Goal: Task Accomplishment & Management: Manage account settings

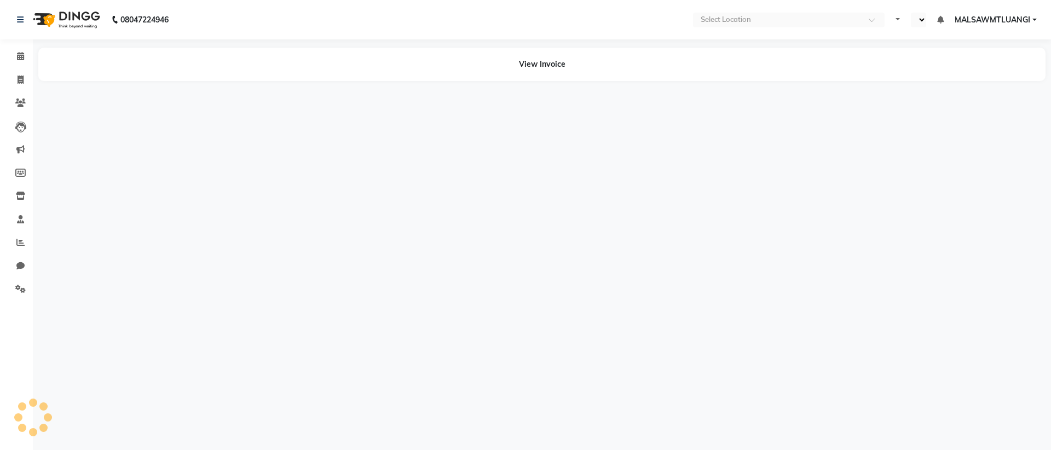
select select "en"
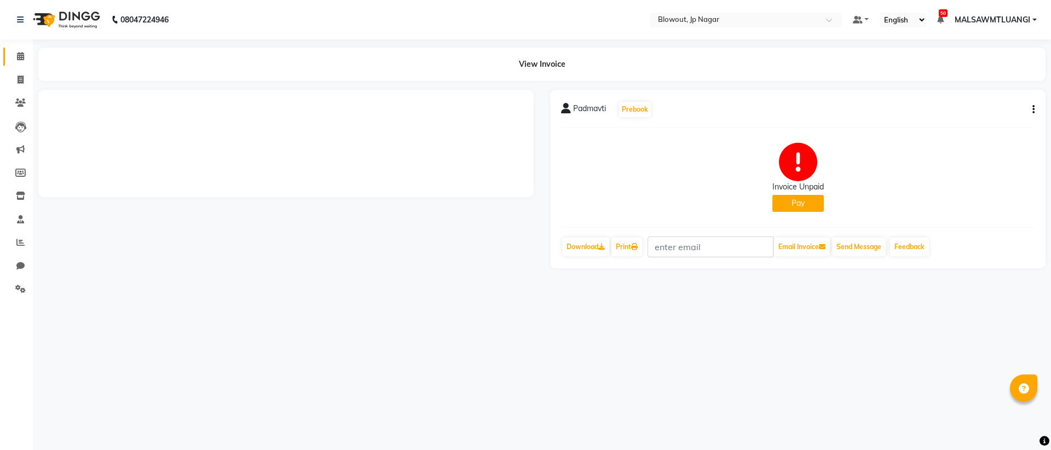
click at [15, 54] on span at bounding box center [20, 56] width 19 height 13
click at [19, 55] on icon at bounding box center [20, 56] width 7 height 8
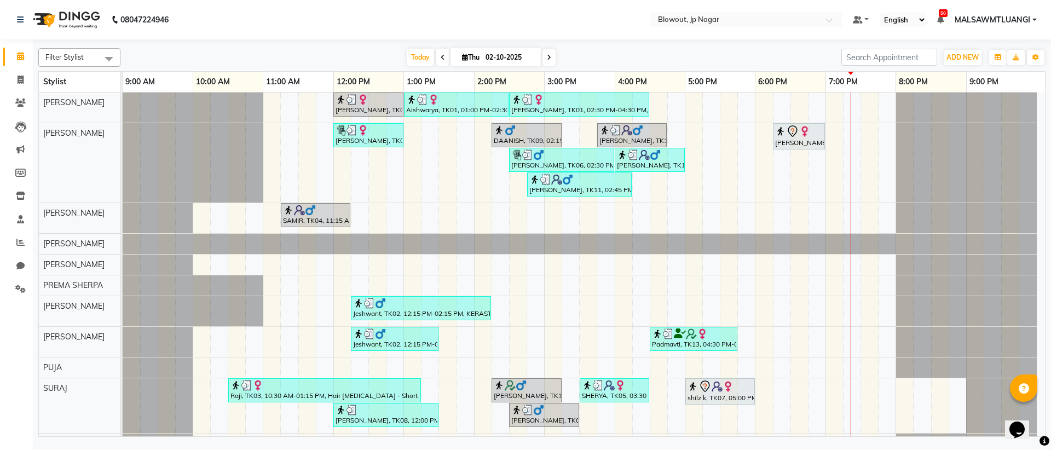
click at [546, 60] on span at bounding box center [548, 57] width 13 height 17
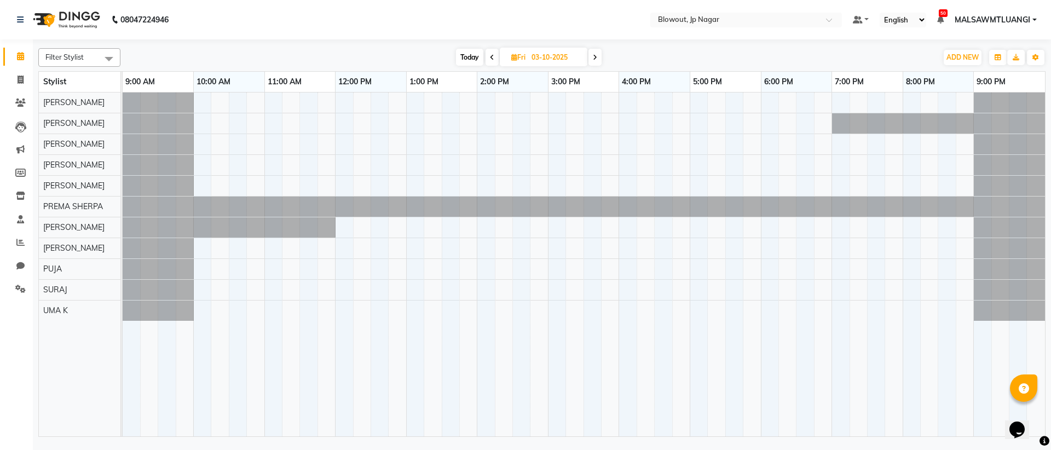
click at [462, 53] on span "Today" at bounding box center [469, 57] width 27 height 17
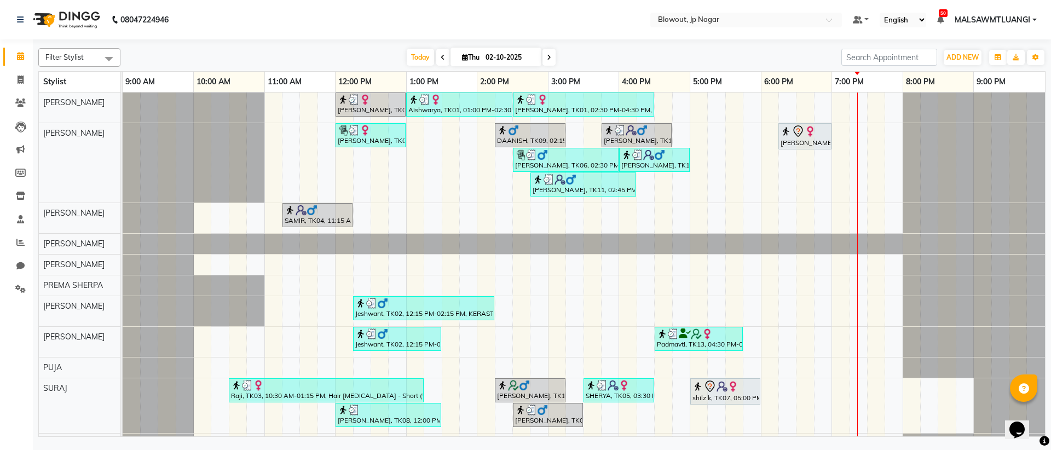
click at [552, 58] on span at bounding box center [548, 57] width 13 height 17
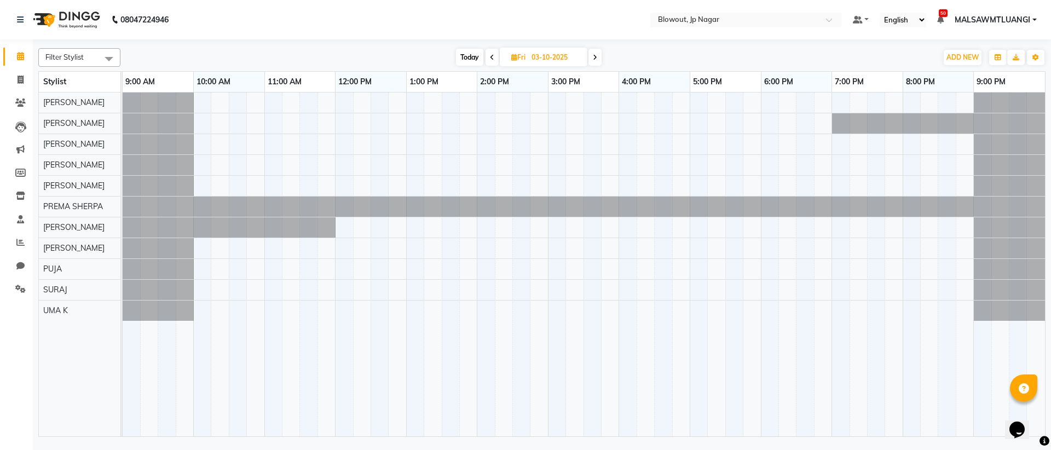
click at [461, 57] on span "Today" at bounding box center [469, 57] width 27 height 17
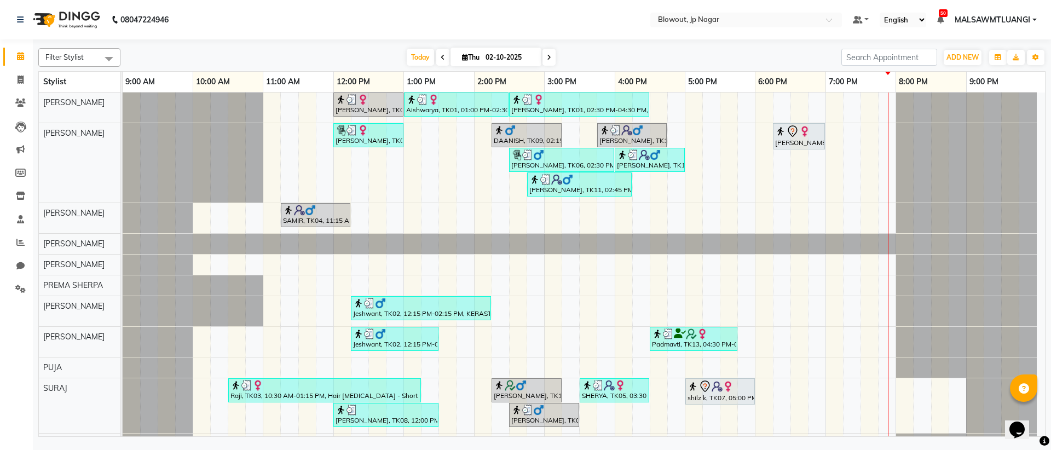
click at [548, 60] on icon at bounding box center [549, 57] width 4 height 7
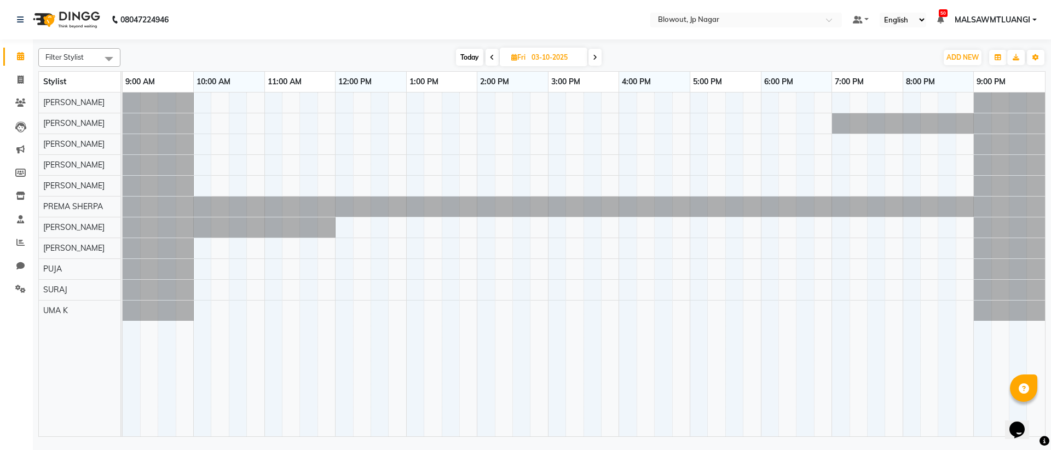
click at [469, 55] on span "Today" at bounding box center [469, 57] width 27 height 17
type input "02-10-2025"
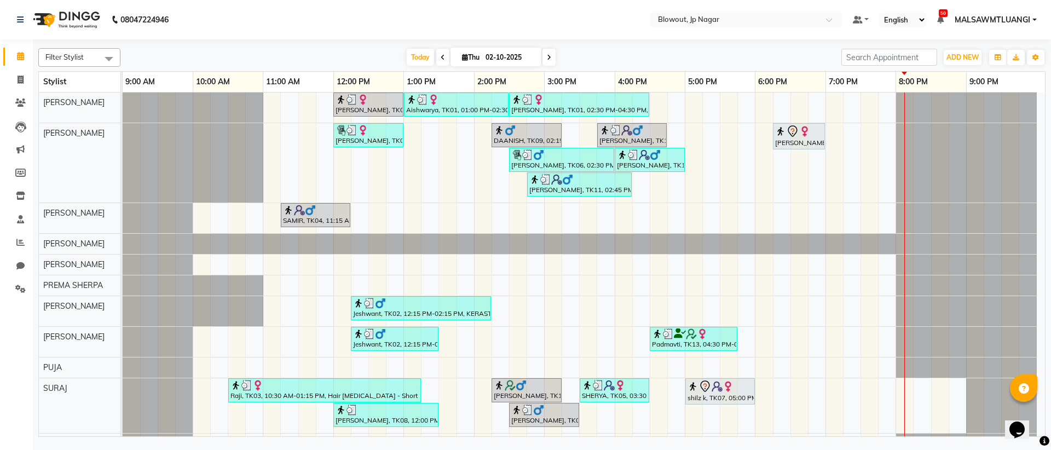
click at [727, 136] on div "Aishwarya, TK01, 12:00 PM-01:00 PM, Haircut Women - Creative Director [PERSON_N…" at bounding box center [584, 272] width 922 height 361
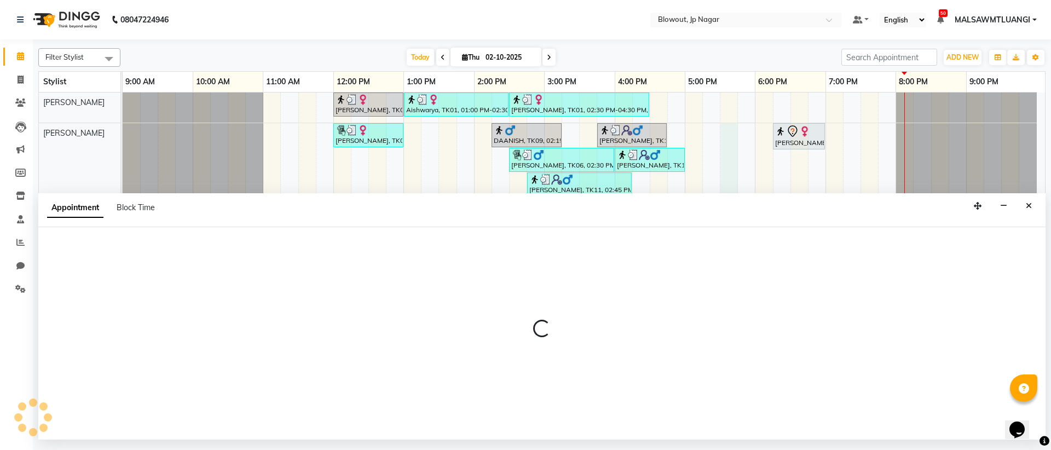
select select "46972"
select select "tentative"
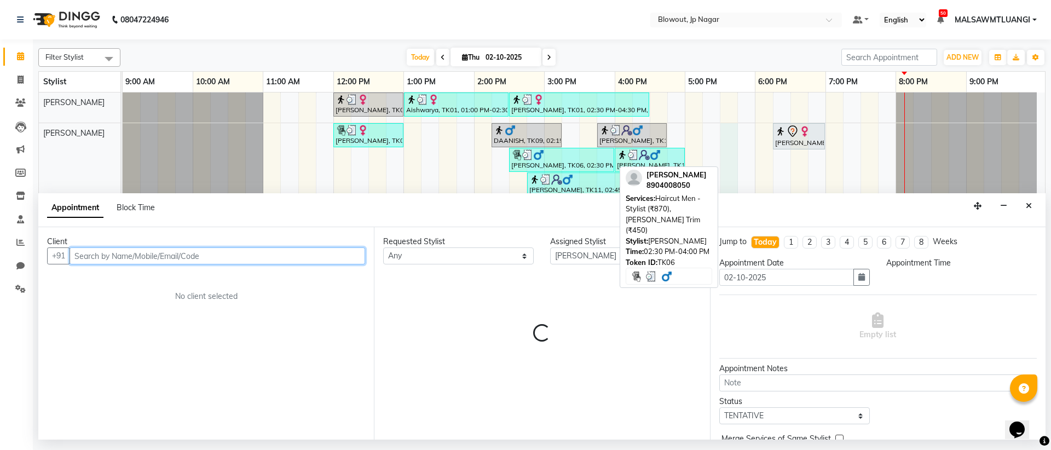
select select "1050"
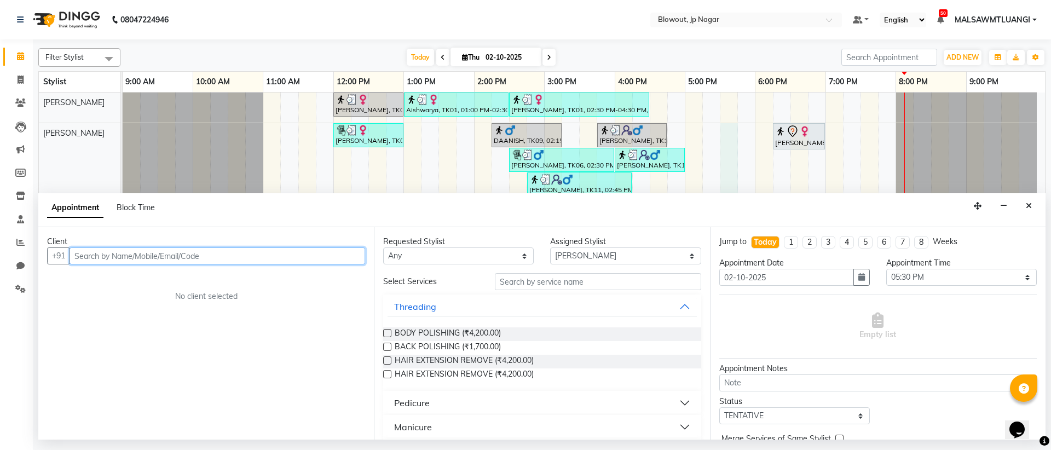
click at [185, 260] on input "text" at bounding box center [218, 255] width 296 height 17
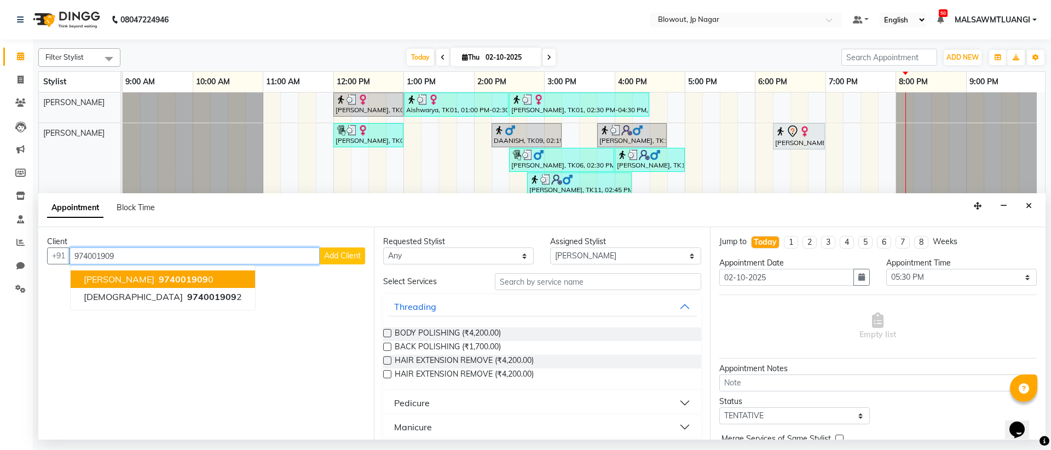
click at [165, 285] on button "[PERSON_NAME] 974001909 0" at bounding box center [163, 279] width 184 height 18
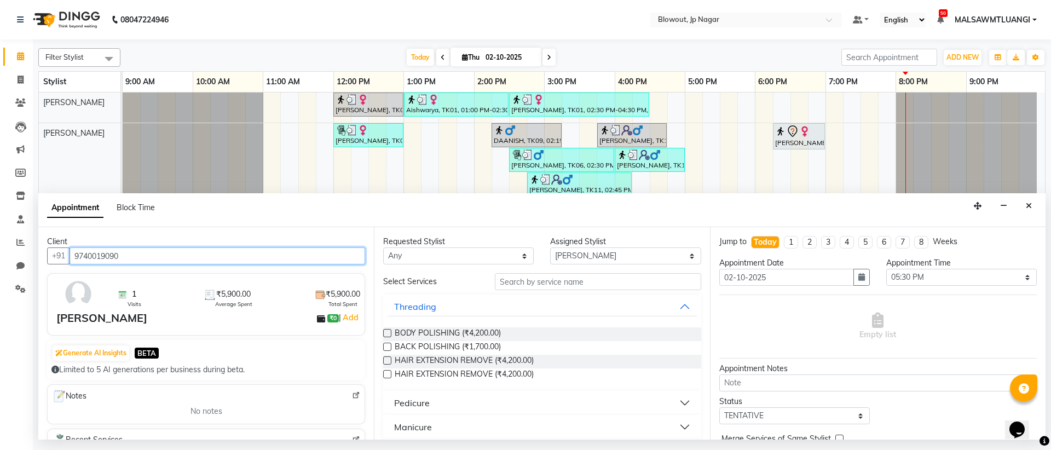
type input "9740019090"
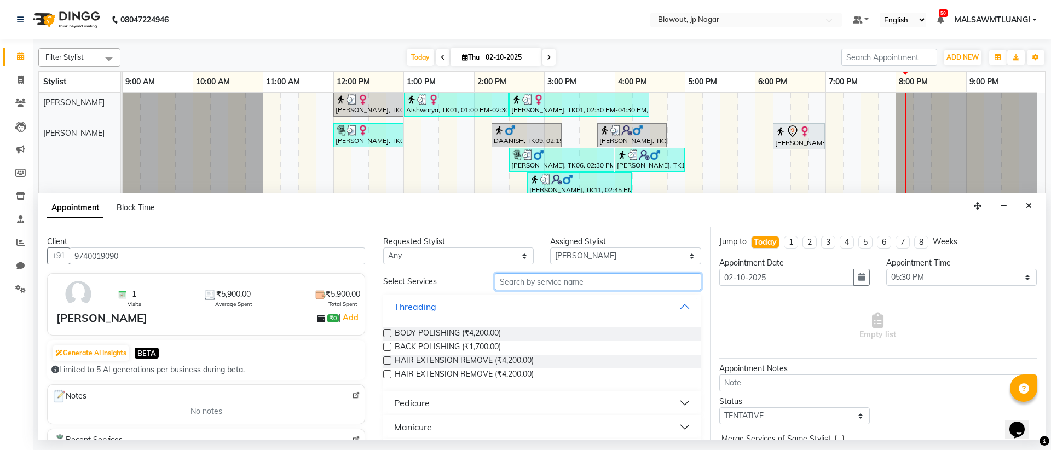
click at [516, 280] on input "text" at bounding box center [598, 281] width 206 height 17
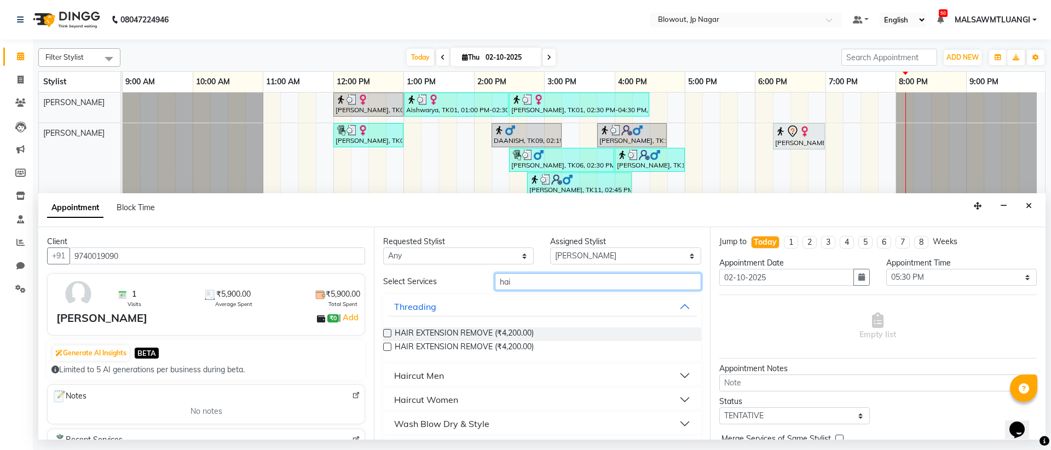
type input "hai"
click at [438, 372] on div "Haircut Men" at bounding box center [419, 375] width 50 height 13
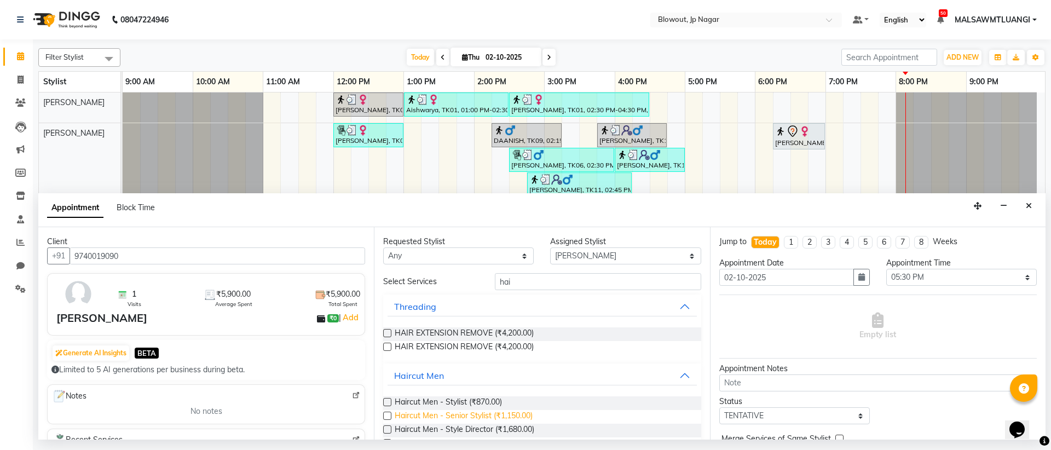
click at [503, 413] on span "Haircut Men - Senior Stylist (₹1,150.00)" at bounding box center [464, 417] width 138 height 14
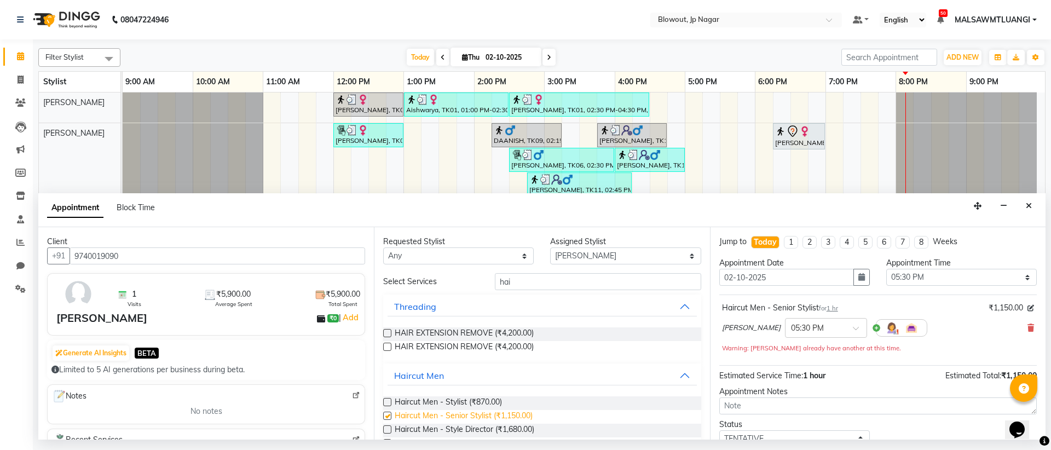
checkbox input "false"
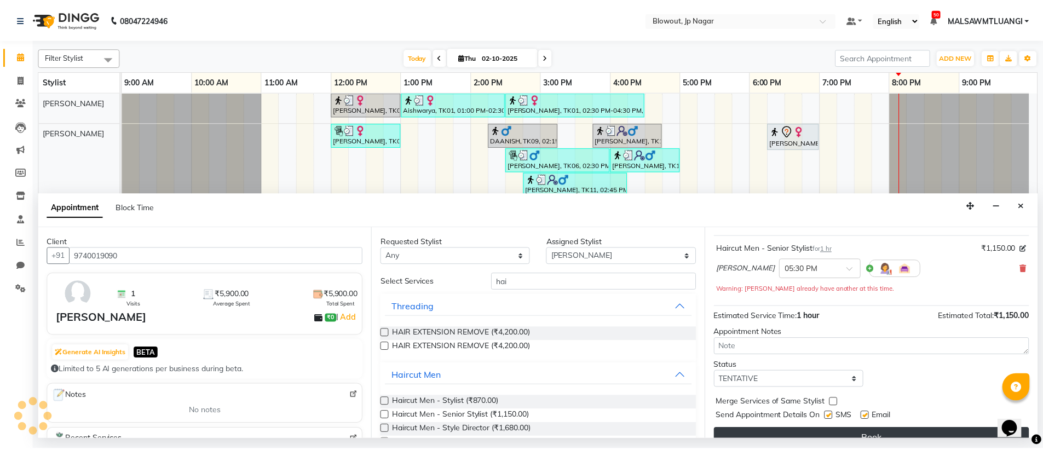
scroll to position [77, 0]
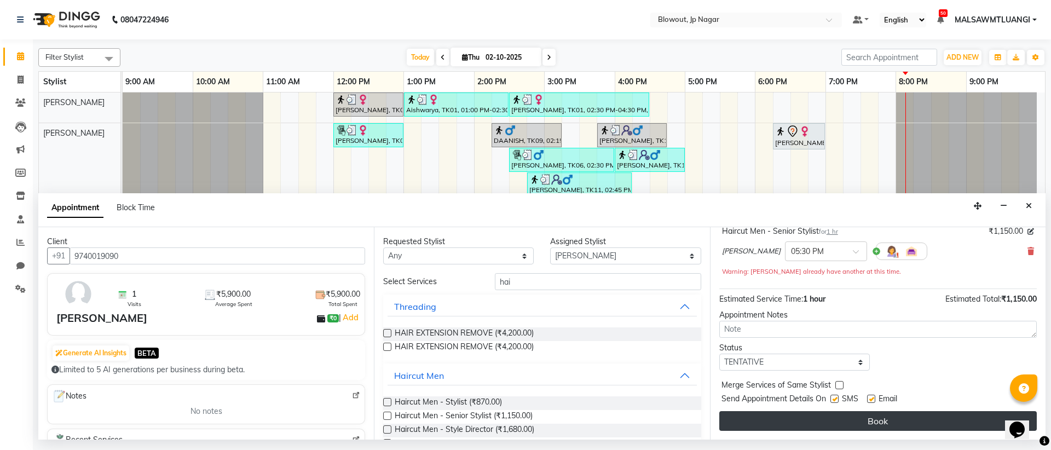
click at [902, 422] on button "Book" at bounding box center [877, 421] width 317 height 20
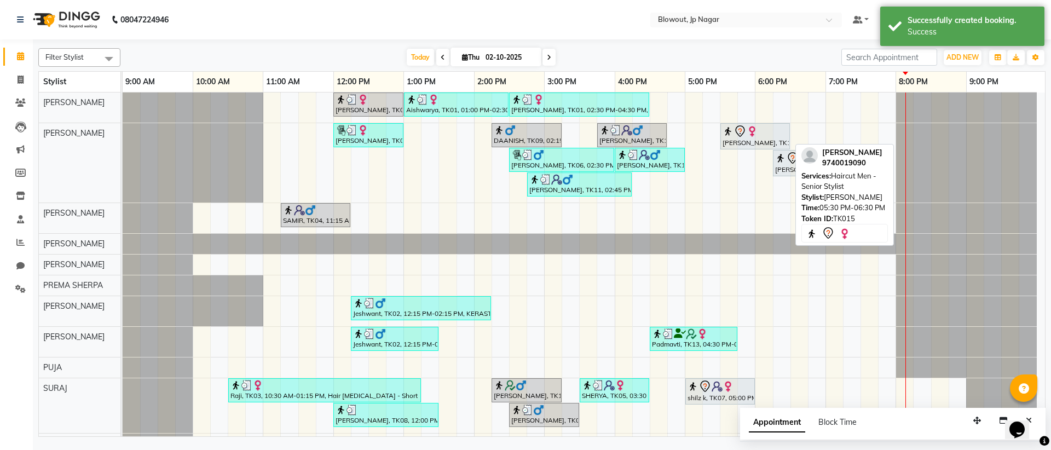
click at [773, 142] on div "[PERSON_NAME], TK15, 05:30 PM-06:30 PM, Haircut Men - Senior Stylist" at bounding box center [754, 136] width 67 height 23
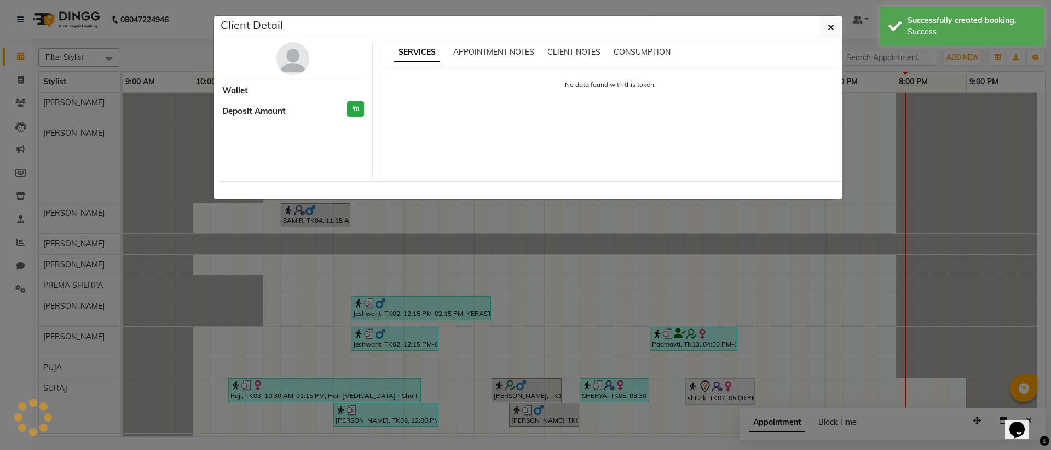
select select "7"
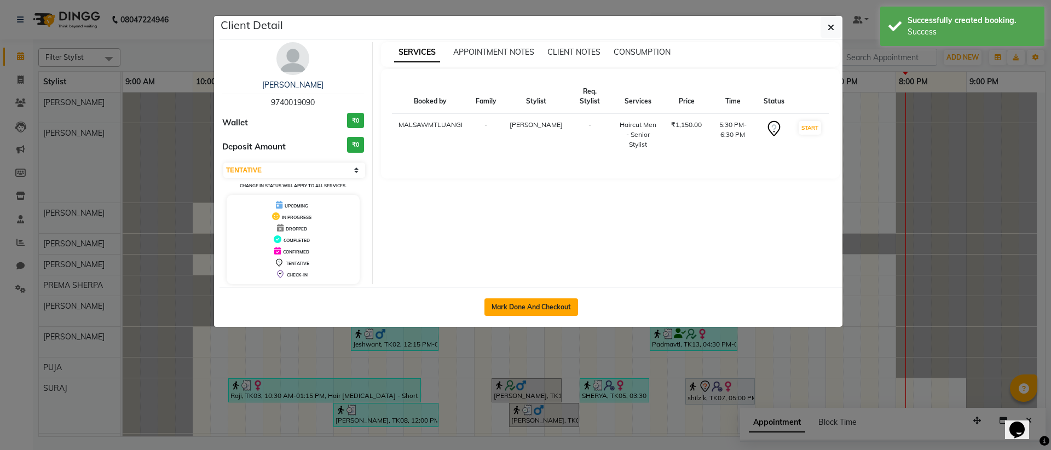
click at [529, 304] on button "Mark Done And Checkout" at bounding box center [531, 307] width 94 height 18
select select "service"
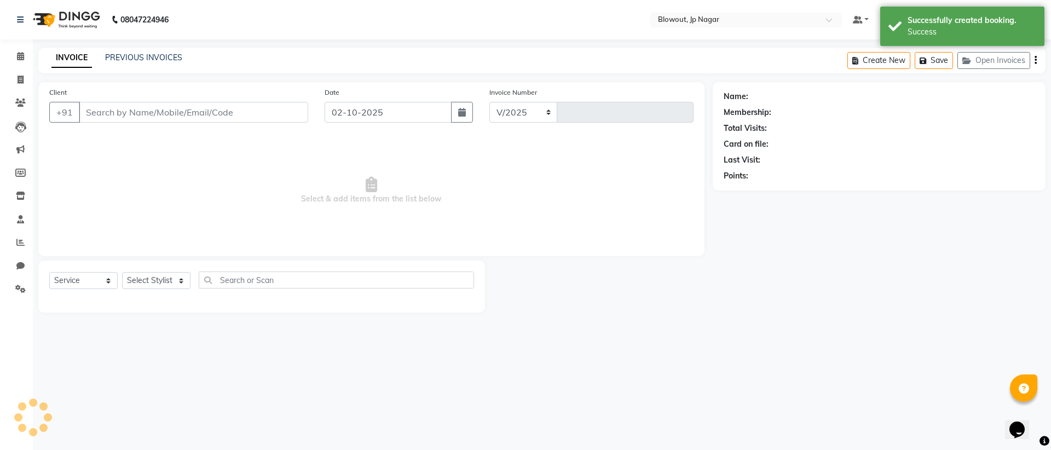
select select "6261"
type input "2951"
type input "9740019090"
select select "46972"
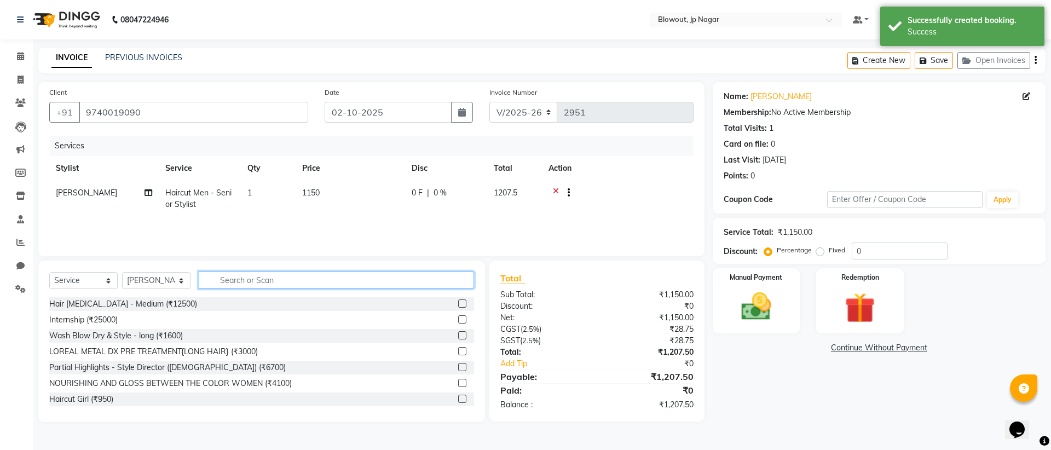
click at [287, 281] on input "text" at bounding box center [336, 279] width 275 height 17
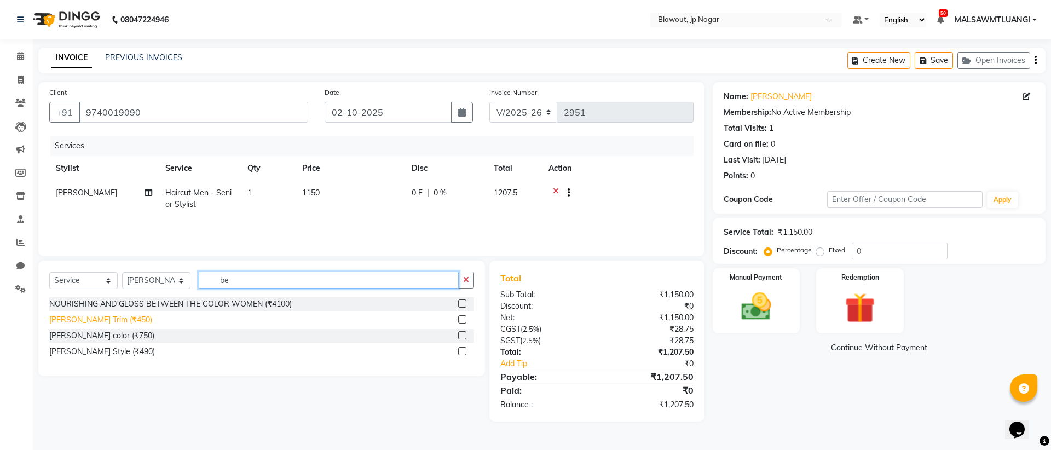
type input "be"
click at [89, 325] on div "[PERSON_NAME] Trim (₹450)" at bounding box center [100, 319] width 103 height 11
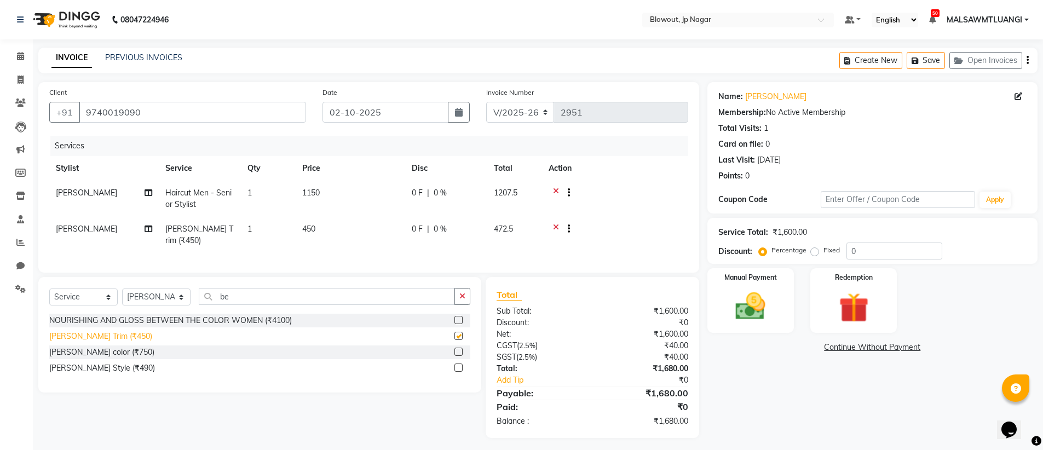
checkbox input "false"
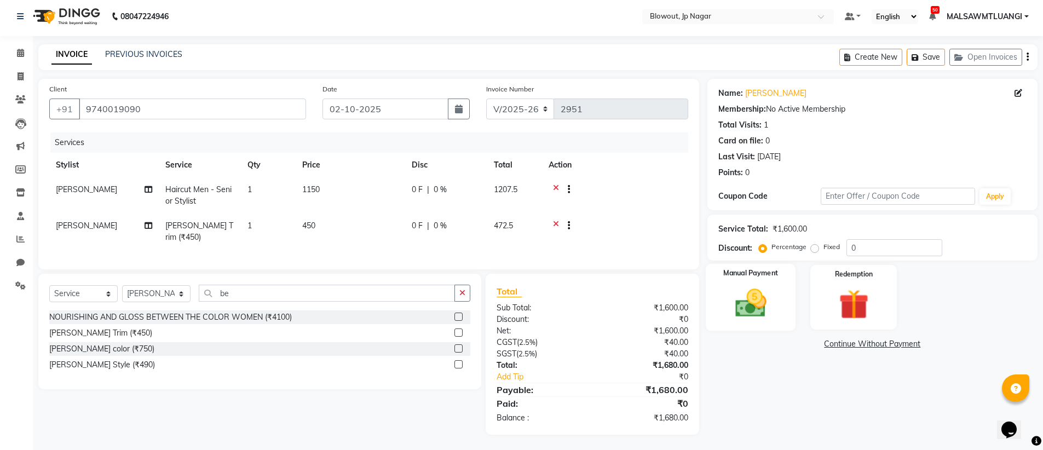
click at [767, 294] on img at bounding box center [750, 303] width 50 height 36
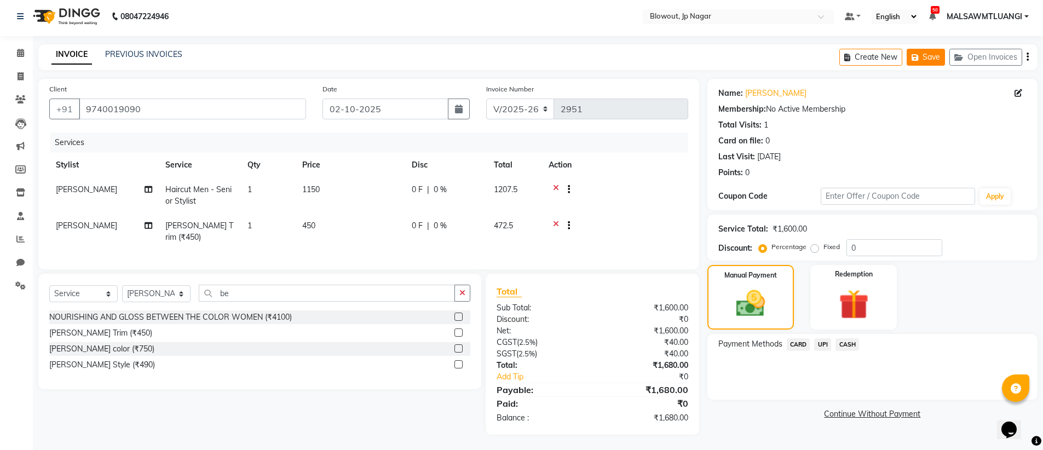
click at [926, 54] on button "Save" at bounding box center [925, 57] width 38 height 17
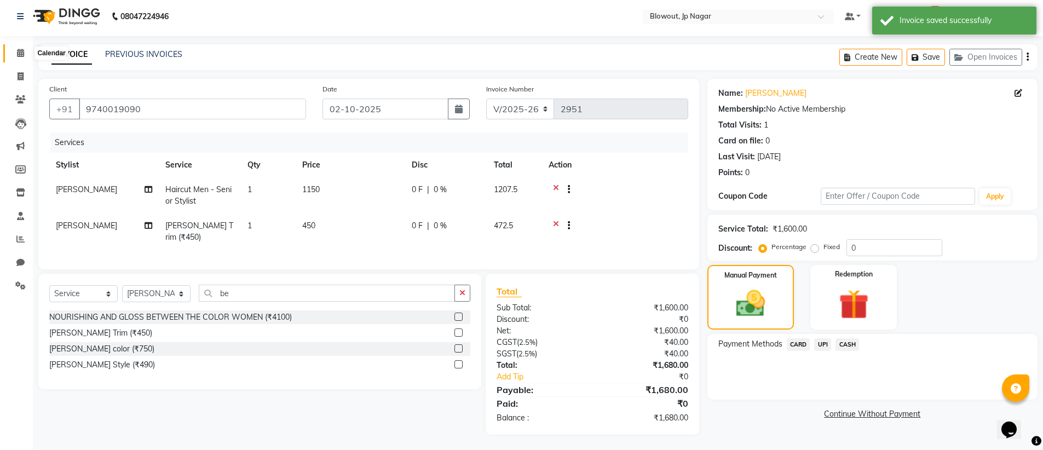
click at [23, 53] on icon at bounding box center [20, 53] width 7 height 8
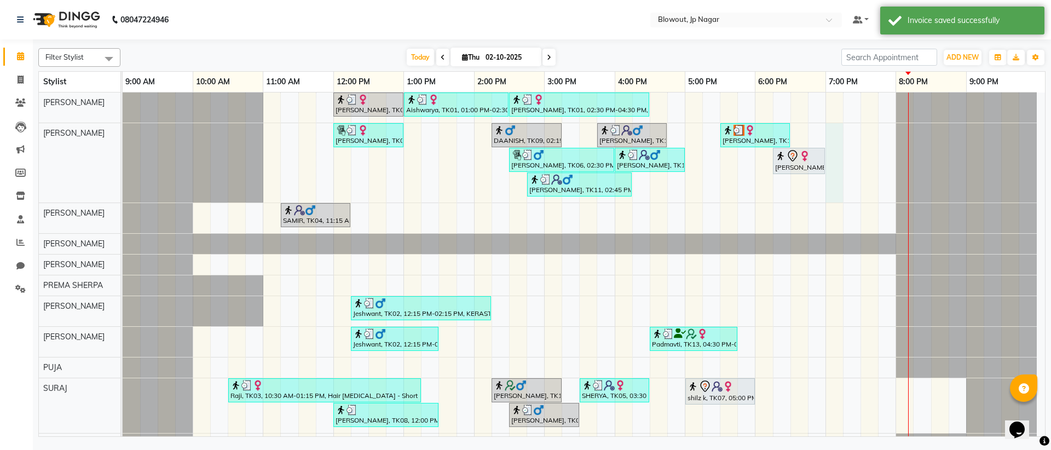
click at [829, 183] on div "Aishwarya, TK01, 12:00 PM-01:00 PM, Haircut Women - Creative Director [PERSON_N…" at bounding box center [584, 272] width 922 height 361
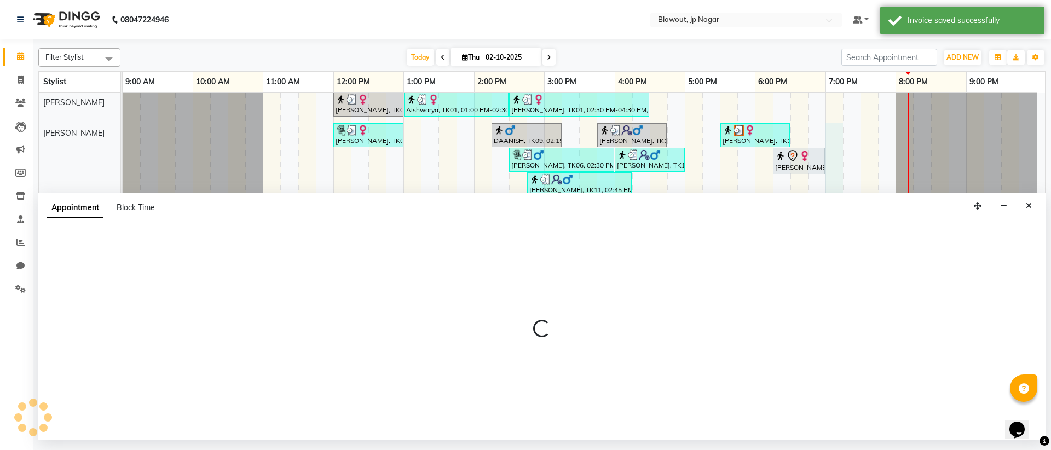
select select "46972"
select select "1140"
select select "tentative"
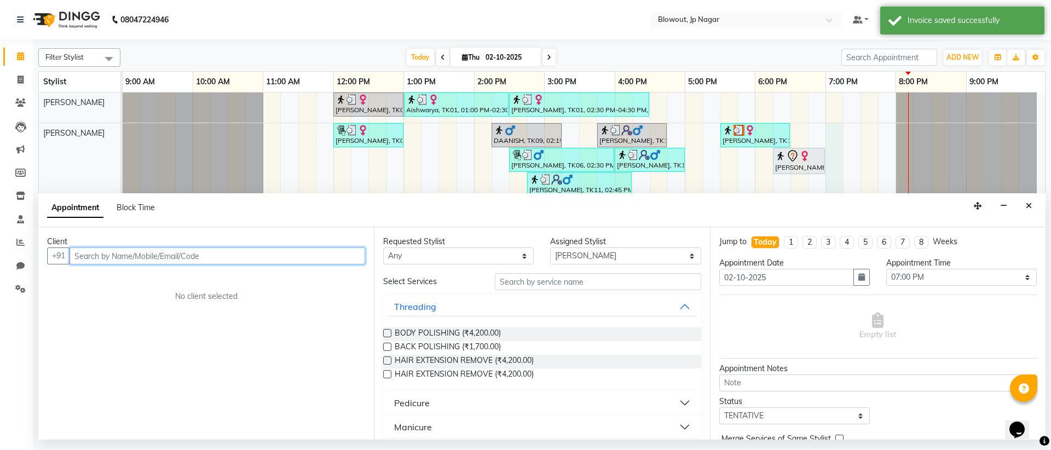
click at [187, 254] on input "text" at bounding box center [218, 255] width 296 height 17
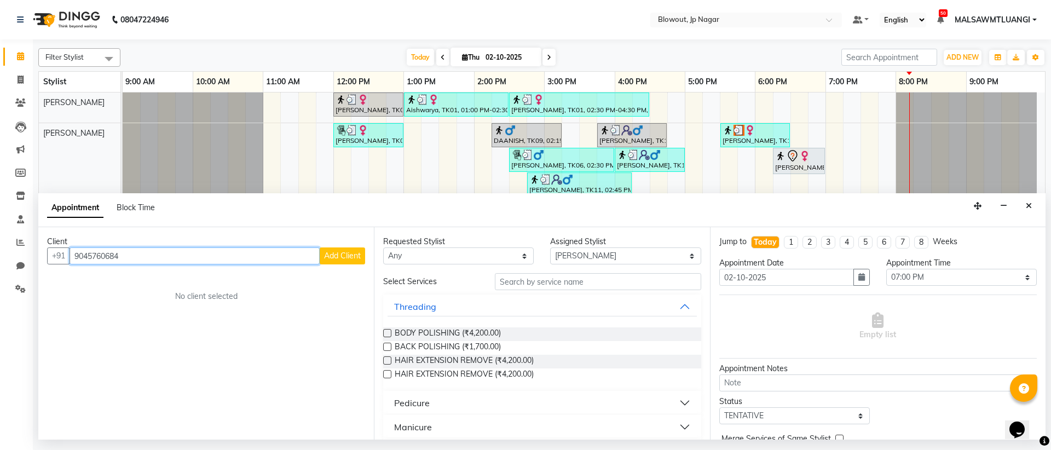
type input "9045760684"
click at [352, 255] on span "Add Client" at bounding box center [342, 256] width 37 height 10
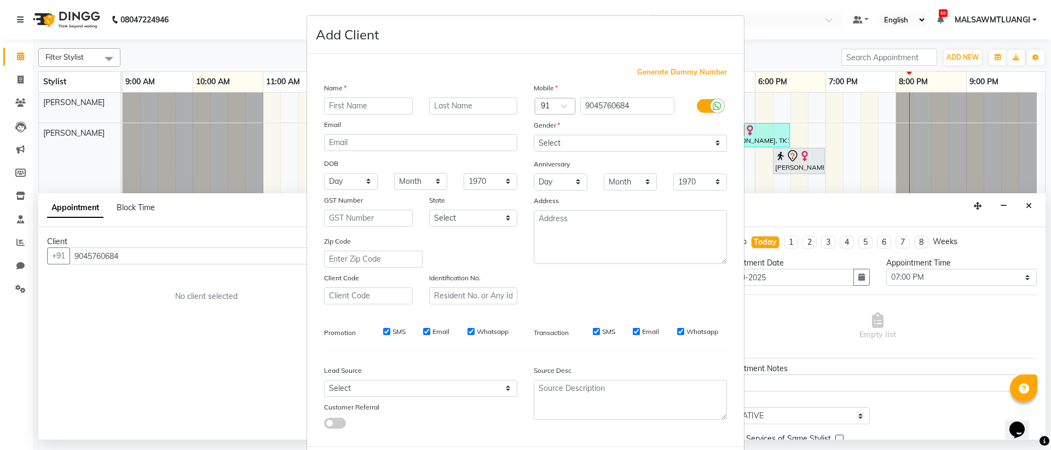
click at [367, 107] on input "text" at bounding box center [368, 105] width 89 height 17
type input "[PERSON_NAME]"
click at [577, 142] on select "Select [DEMOGRAPHIC_DATA] [DEMOGRAPHIC_DATA] Other Prefer Not To Say" at bounding box center [630, 143] width 193 height 17
select select "[DEMOGRAPHIC_DATA]"
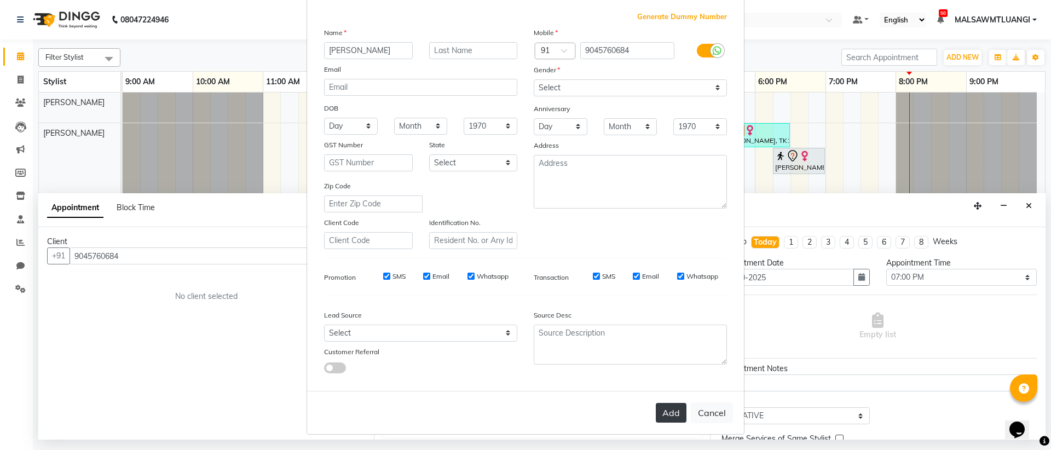
click at [675, 417] on button "Add" at bounding box center [671, 413] width 31 height 20
select select
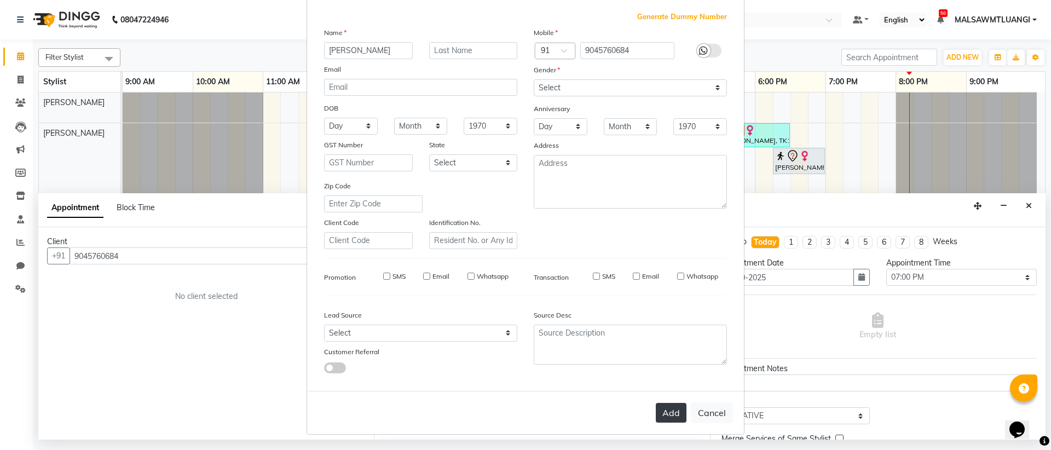
select select
checkbox input "false"
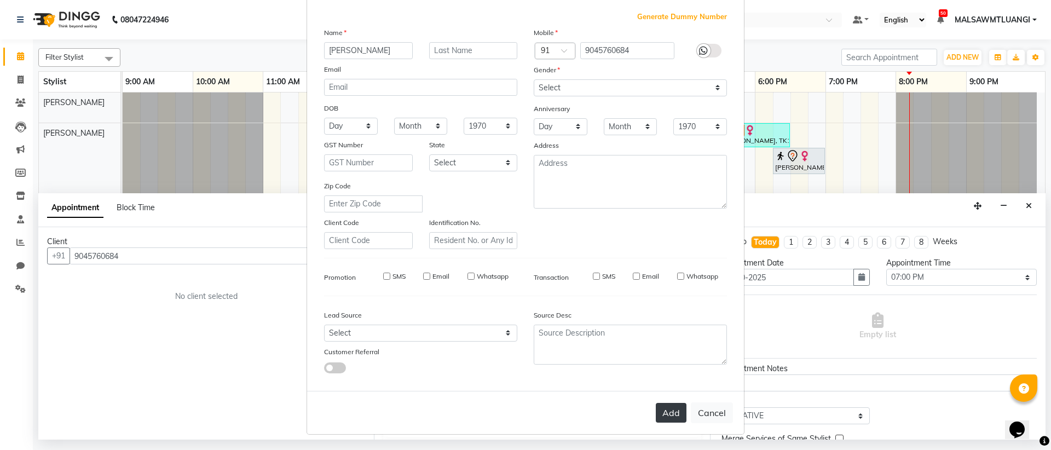
checkbox input "false"
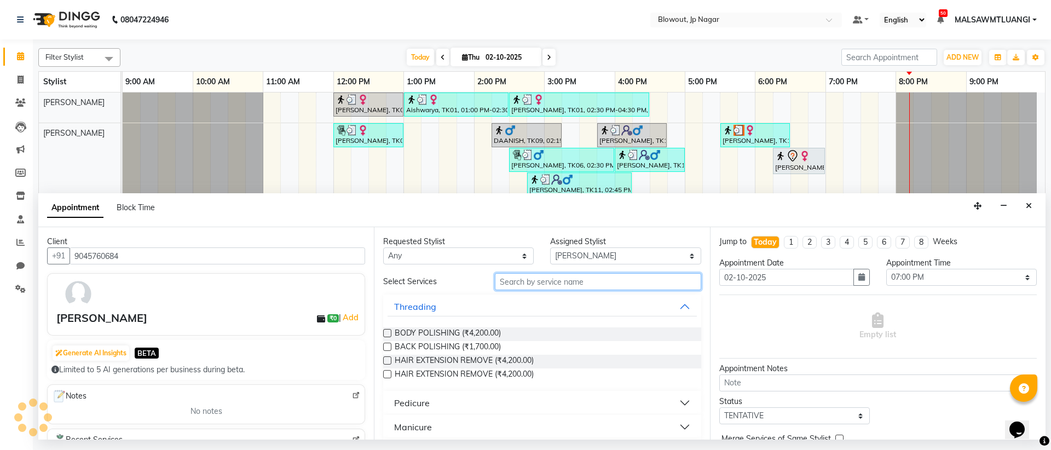
click at [563, 283] on input "text" at bounding box center [598, 281] width 206 height 17
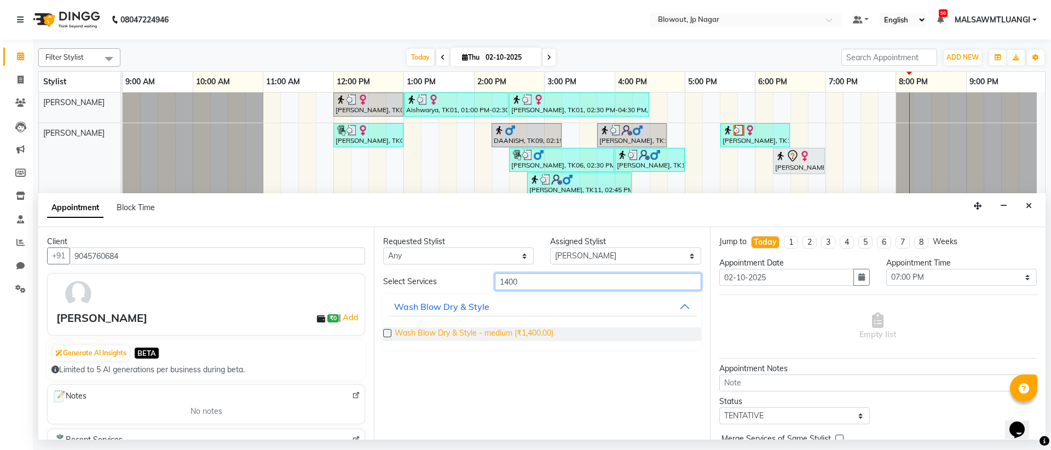
type input "1400"
click at [514, 332] on span "Wash Blow Dry & Style - medium (₹1,400.00)" at bounding box center [474, 334] width 159 height 14
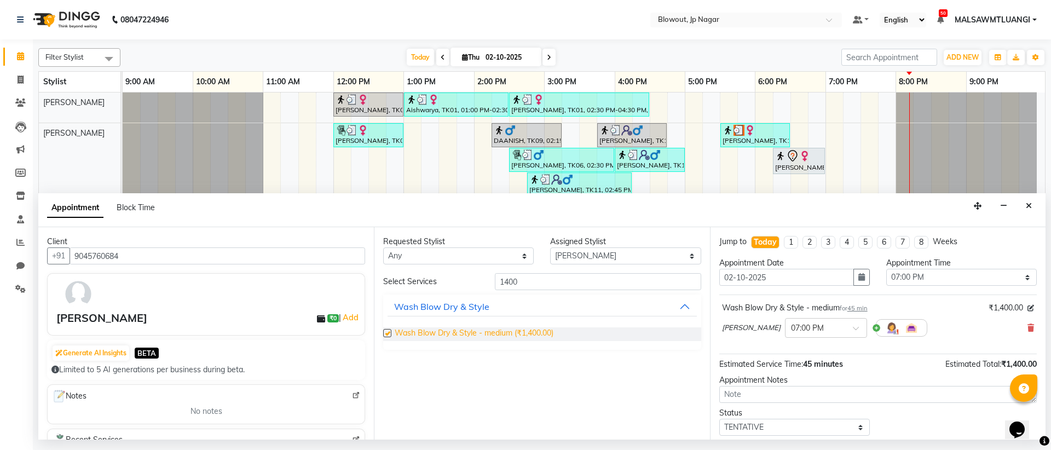
checkbox input "false"
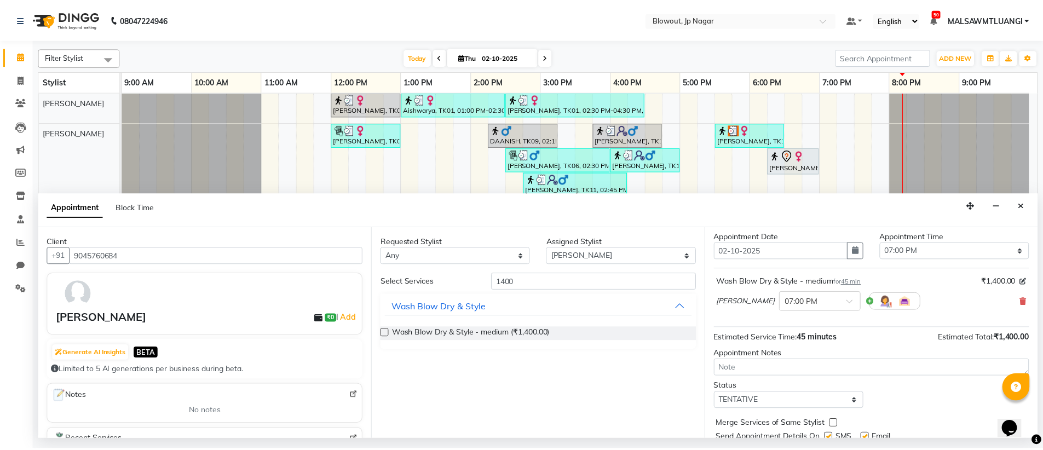
scroll to position [65, 0]
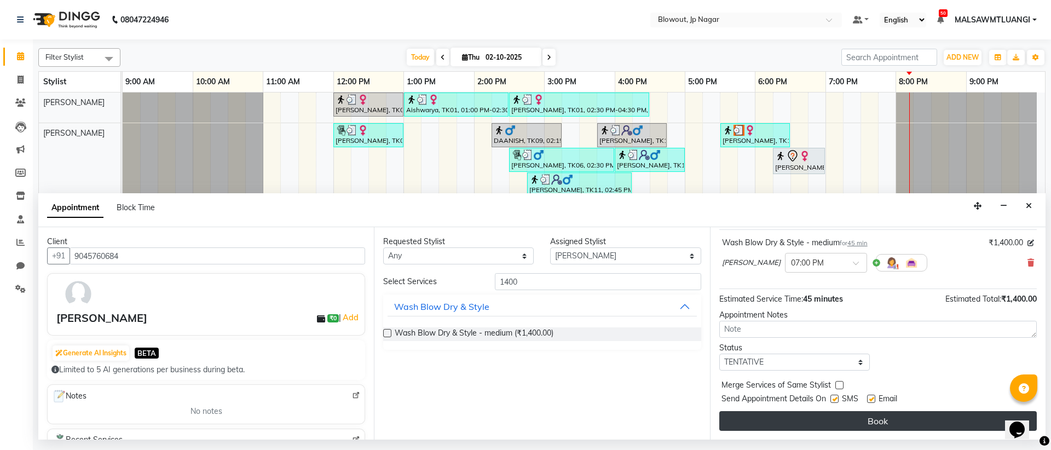
click at [861, 423] on button "Book" at bounding box center [877, 421] width 317 height 20
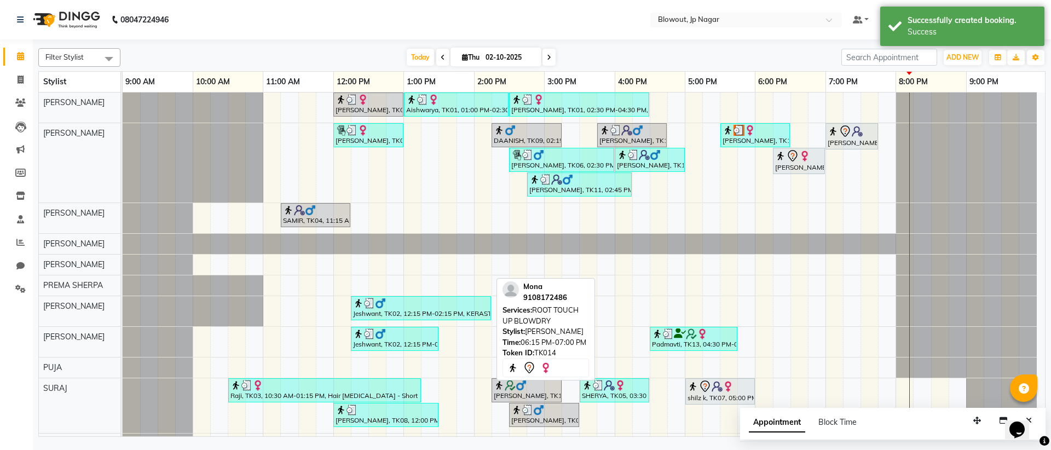
click at [793, 160] on icon at bounding box center [792, 155] width 9 height 11
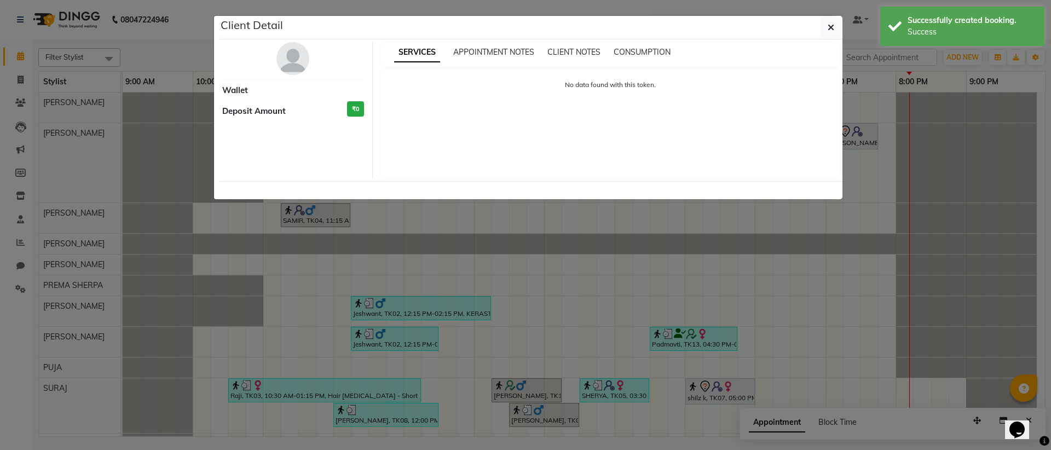
select select "7"
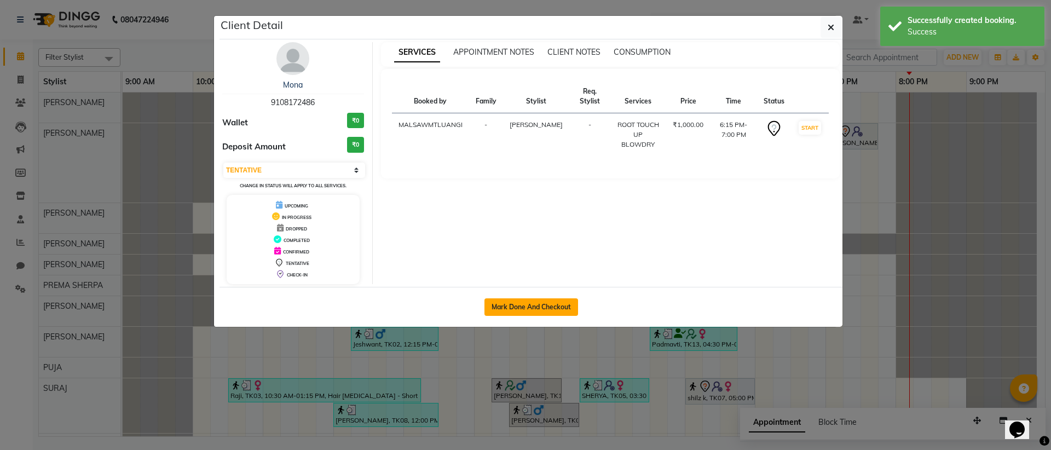
click at [536, 307] on button "Mark Done And Checkout" at bounding box center [531, 307] width 94 height 18
select select "service"
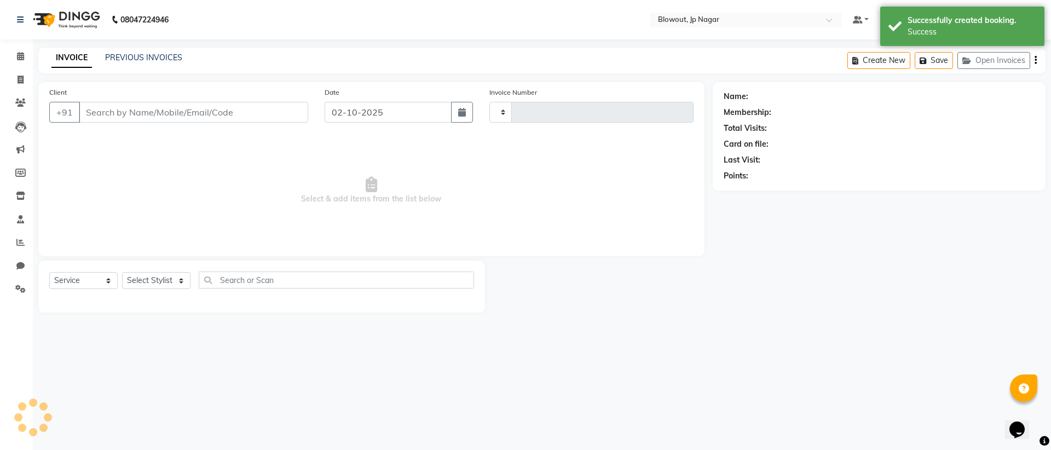
type input "2951"
select select "6261"
type input "9108172486"
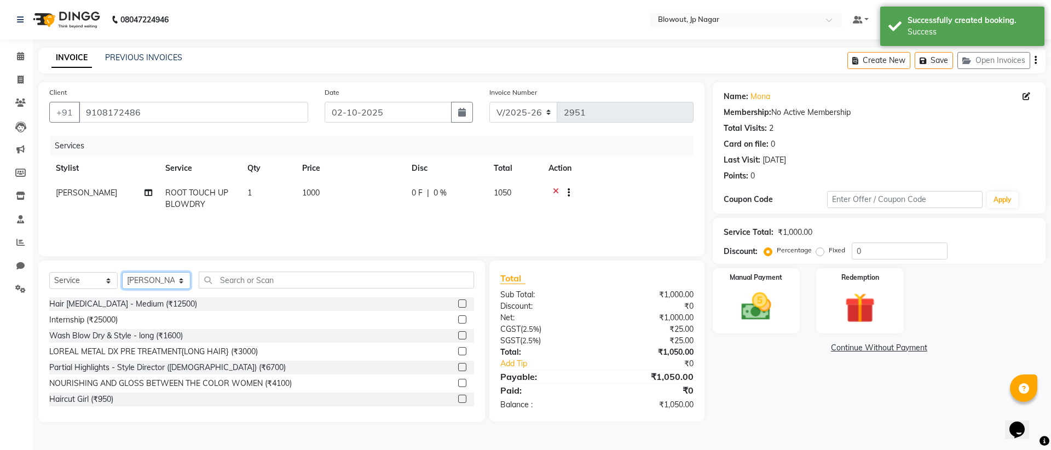
click at [157, 280] on select "Select Stylist [PERSON_NAME] [PERSON_NAME] [PERSON_NAME] Malsawmtluanngi [PERSO…" at bounding box center [156, 280] width 68 height 17
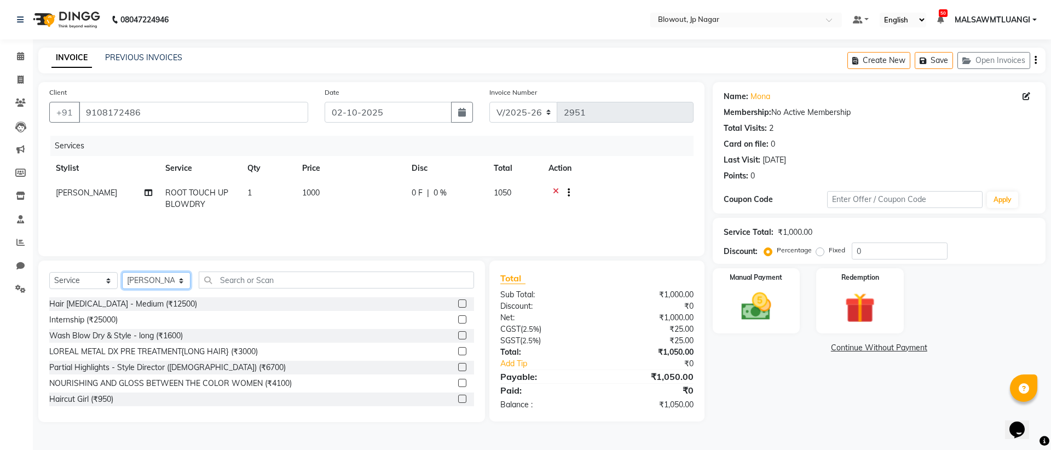
select select "46971"
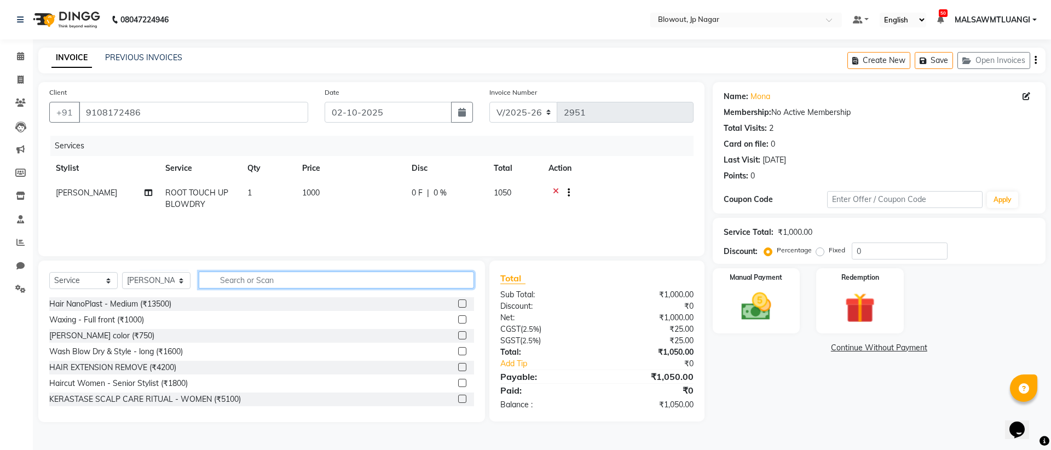
click at [292, 284] on input "text" at bounding box center [336, 279] width 275 height 17
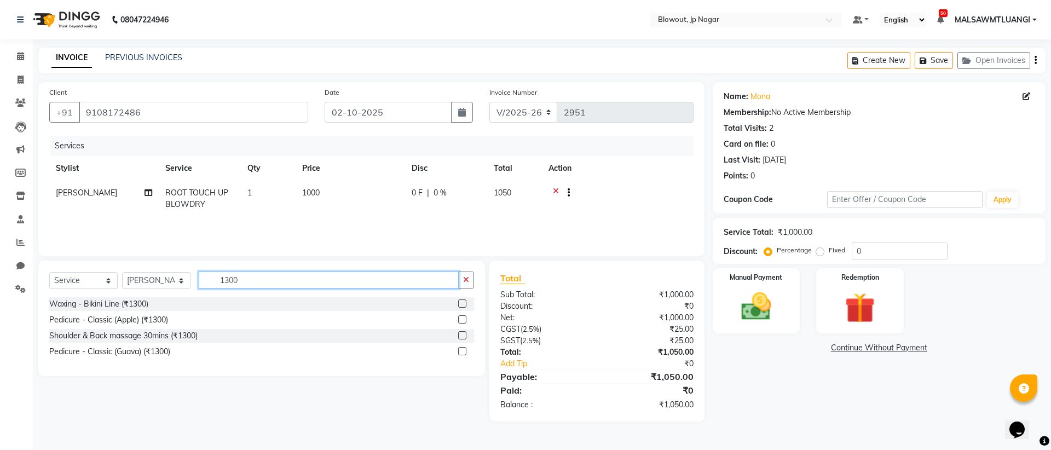
type input "1300"
click at [464, 318] on label at bounding box center [462, 319] width 8 height 8
click at [464, 318] on input "checkbox" at bounding box center [461, 319] width 7 height 7
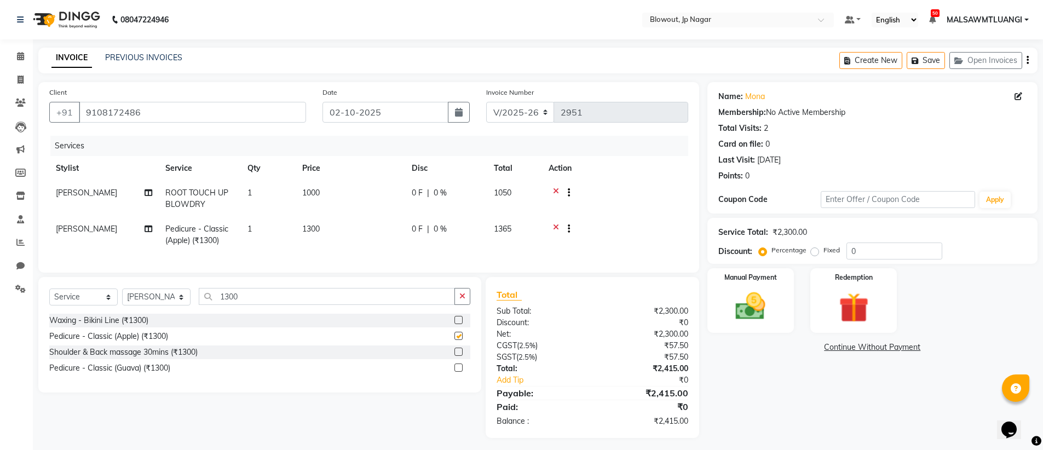
checkbox input "false"
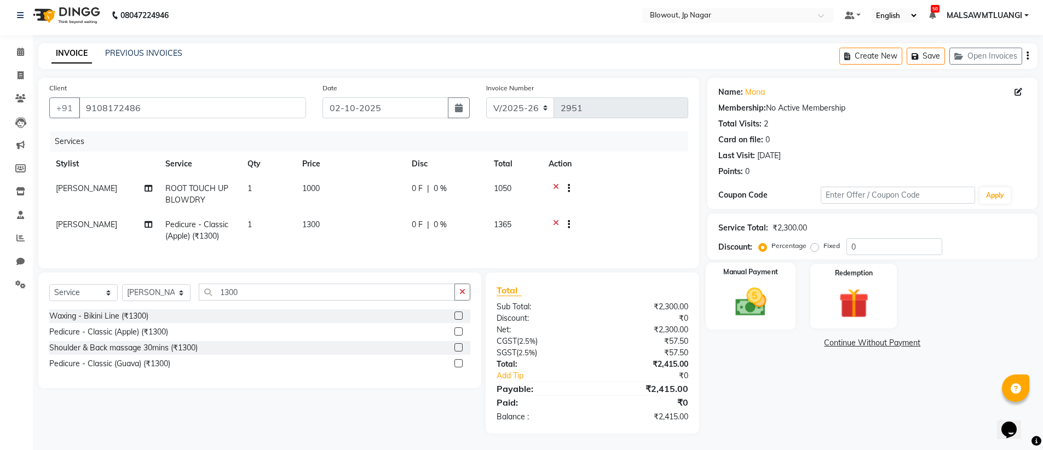
click at [741, 284] on img at bounding box center [750, 302] width 50 height 36
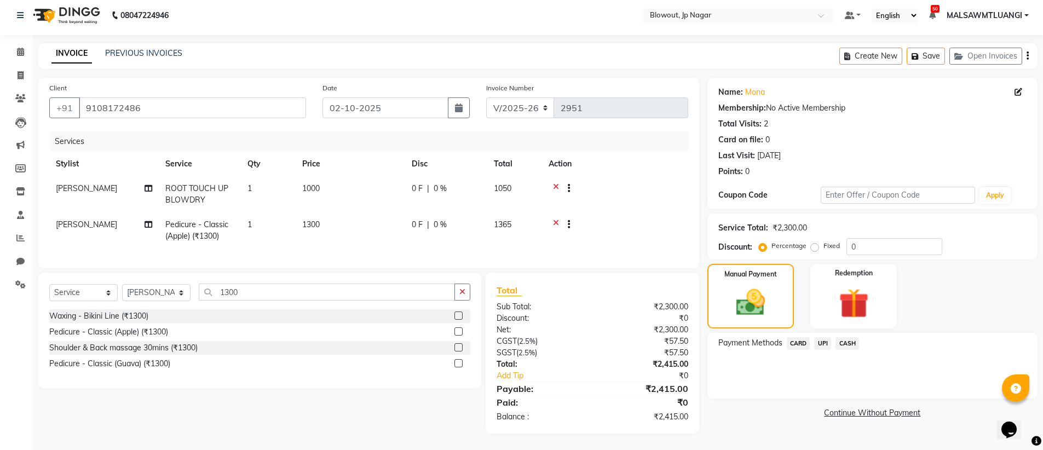
click at [828, 337] on span "UPI" at bounding box center [822, 343] width 17 height 13
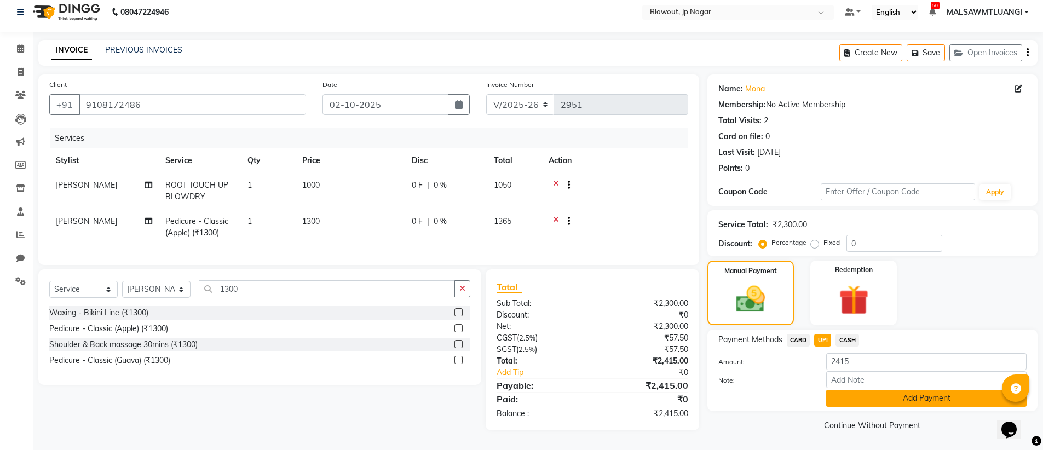
click at [906, 390] on button "Add Payment" at bounding box center [926, 398] width 200 height 17
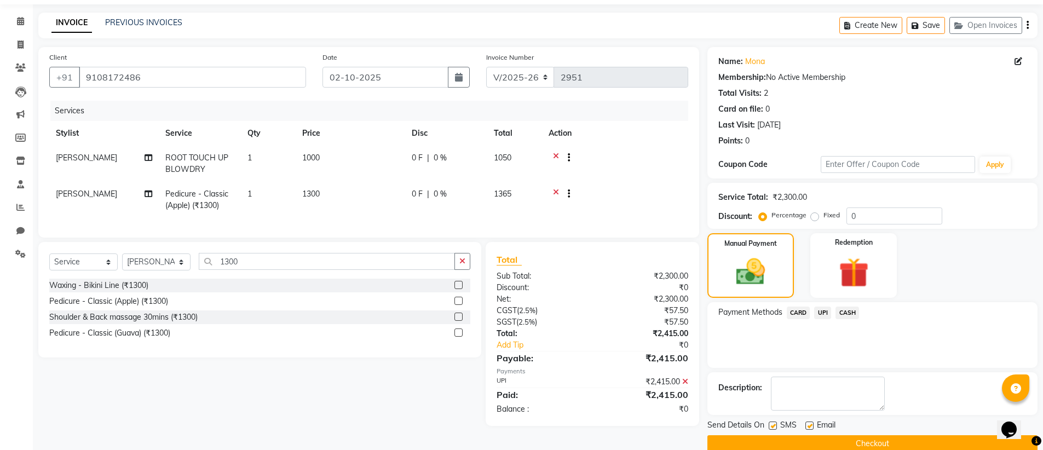
scroll to position [54, 0]
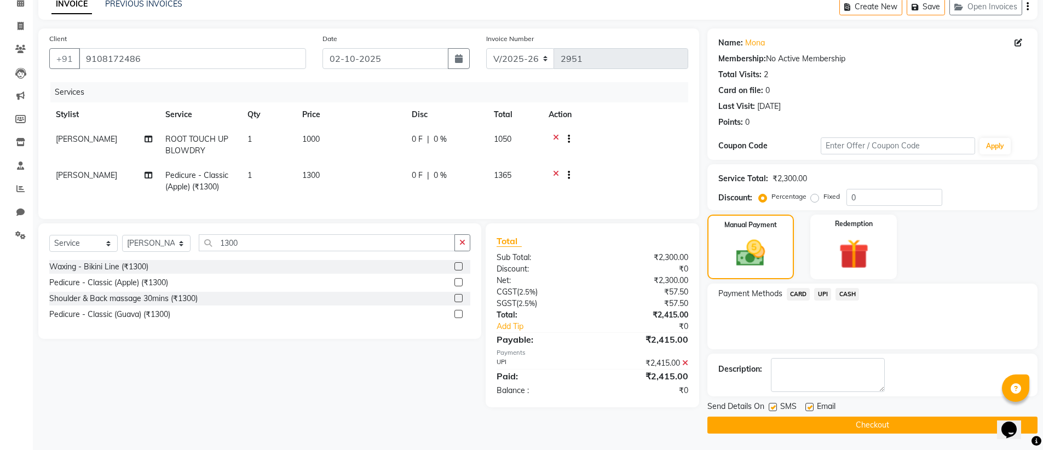
click at [875, 423] on button "Checkout" at bounding box center [872, 425] width 330 height 17
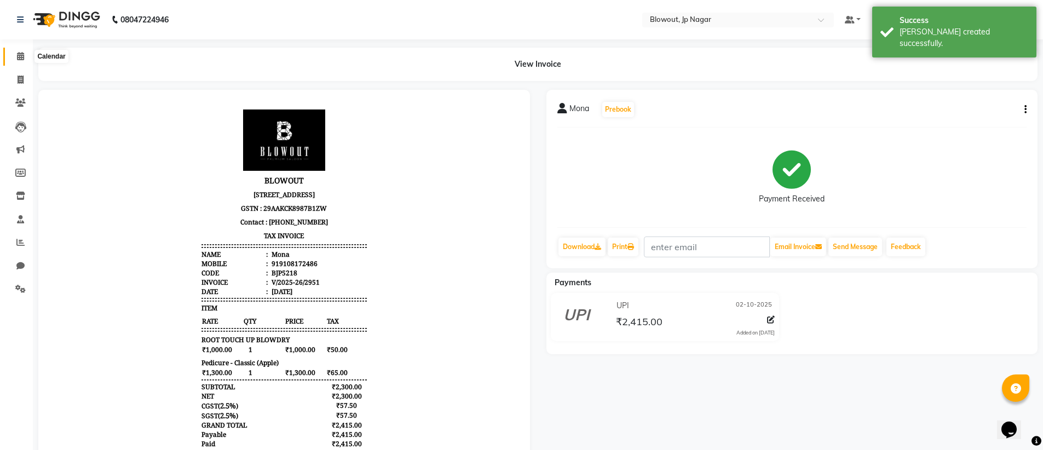
click at [13, 53] on span at bounding box center [20, 56] width 19 height 13
